Goal: Task Accomplishment & Management: Complete application form

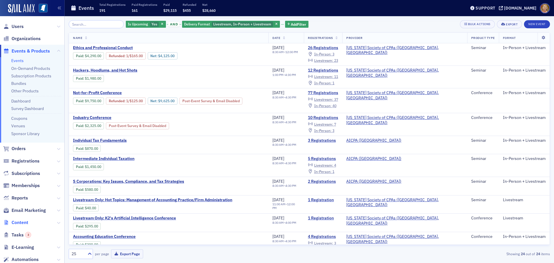
click at [25, 223] on span "Content" at bounding box center [20, 222] width 17 height 6
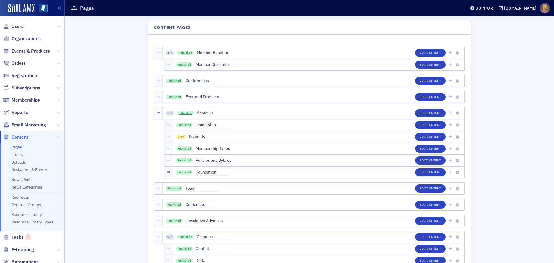
click at [23, 155] on li "Forms" at bounding box center [36, 154] width 50 height 5
click at [21, 155] on link "Forms" at bounding box center [17, 154] width 12 height 5
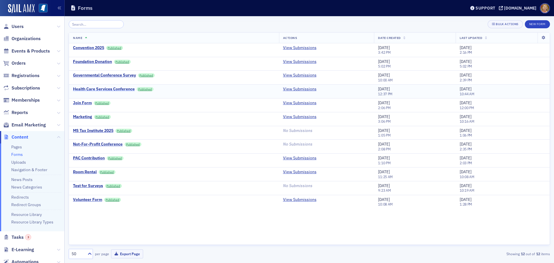
click at [123, 89] on div "Health Care Services Conference" at bounding box center [104, 89] width 62 height 5
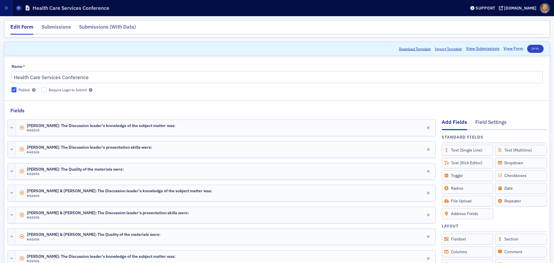
click at [506, 47] on link "View Form" at bounding box center [513, 49] width 20 height 6
click at [18, 9] on icon at bounding box center [19, 8] width 2 height 3
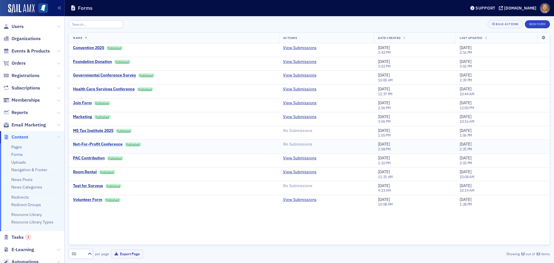
click at [114, 144] on div "Not-For-Profit Conference" at bounding box center [98, 144] width 50 height 5
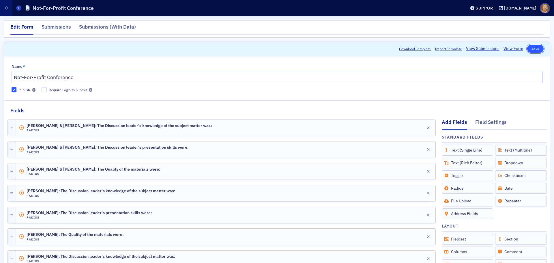
click at [531, 49] on button "Save" at bounding box center [535, 49] width 16 height 8
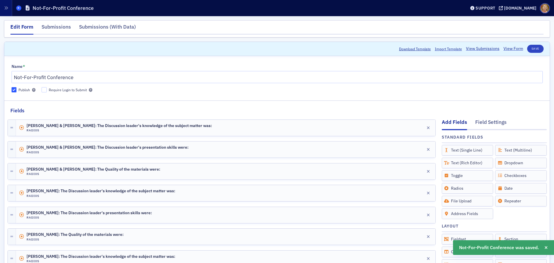
click at [18, 7] on icon at bounding box center [19, 8] width 2 height 3
